Goal: Transaction & Acquisition: Purchase product/service

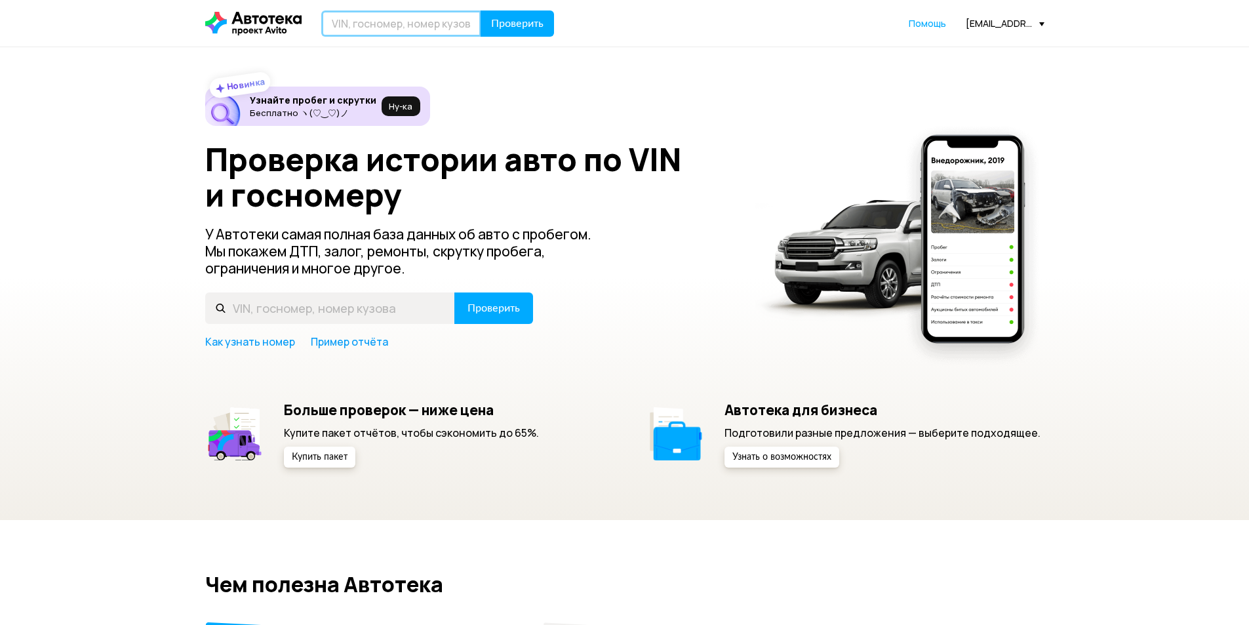
click at [374, 26] on input "text" at bounding box center [401, 23] width 160 height 26
type input "["
type input "Х626НН152"
click at [481, 10] on button "Проверить" at bounding box center [517, 23] width 73 height 26
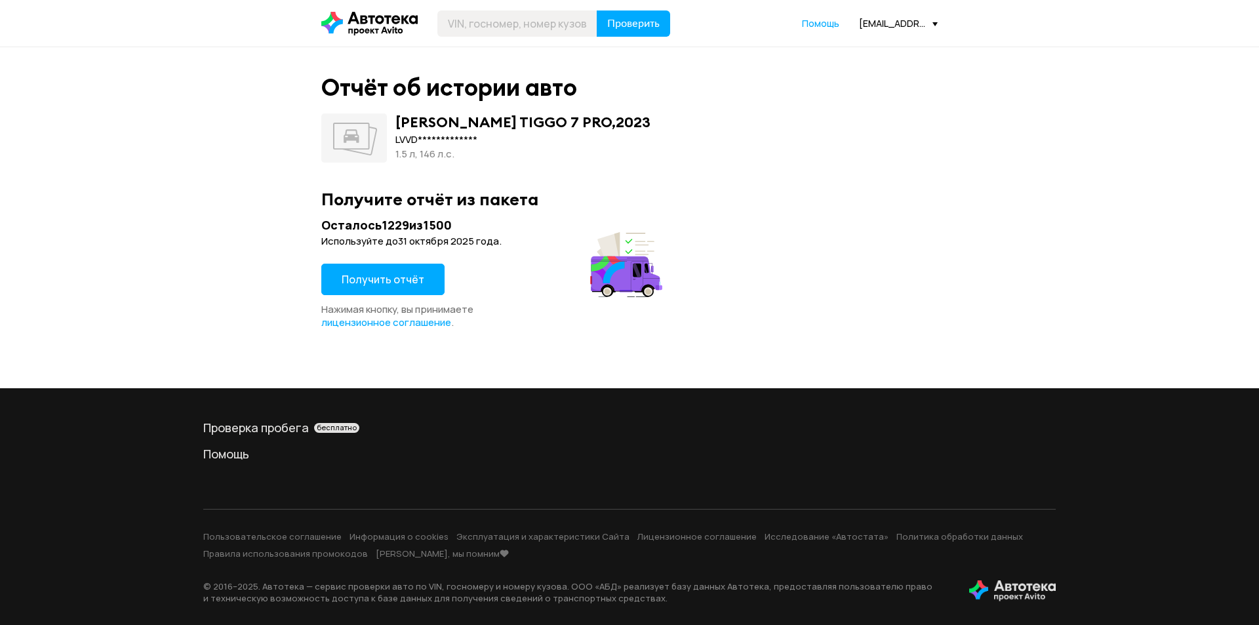
click at [425, 290] on button "Получить отчёт" at bounding box center [382, 279] width 123 height 31
